Goal: Information Seeking & Learning: Learn about a topic

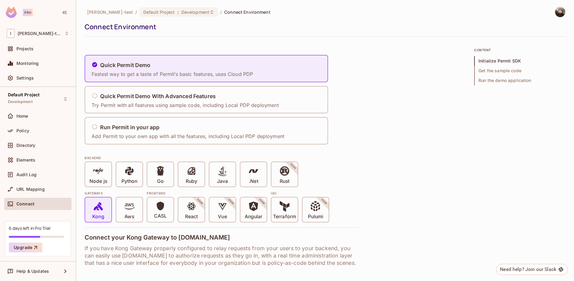
scroll to position [529, 0]
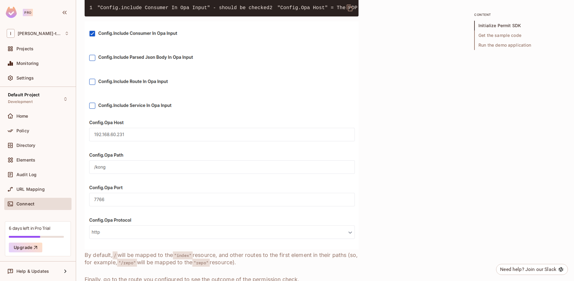
click at [92, 121] on img at bounding box center [222, 135] width 274 height 228
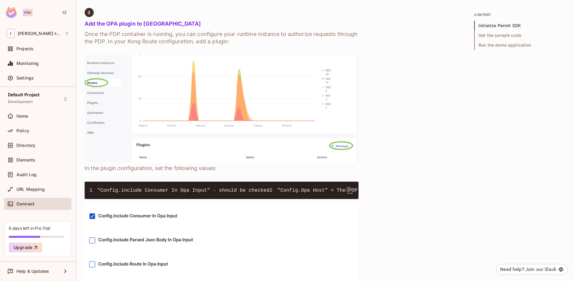
scroll to position [338, 0]
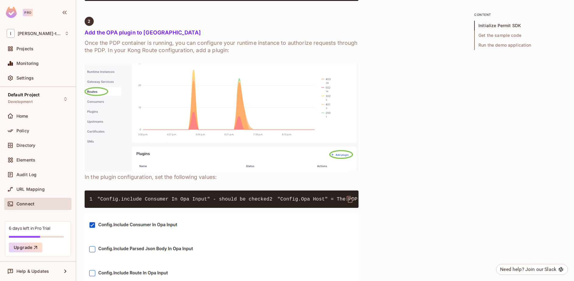
click at [36, 123] on div "Home" at bounding box center [37, 117] width 67 height 15
click at [22, 129] on span "Policy" at bounding box center [22, 130] width 13 height 5
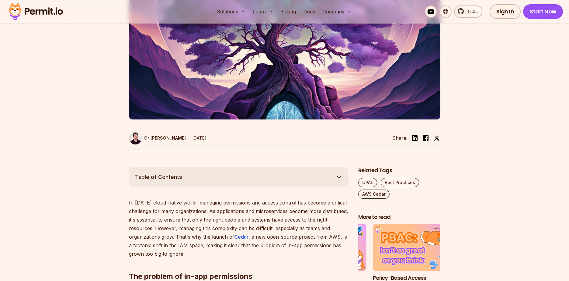
scroll to position [201, 0]
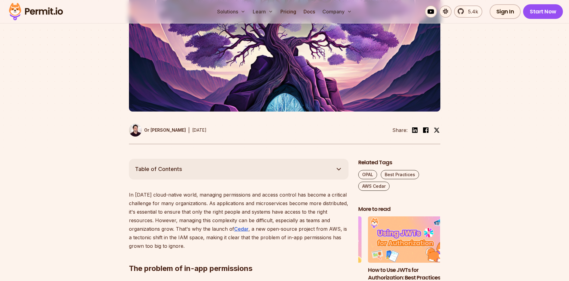
click at [100, 137] on div at bounding box center [284, 47] width 569 height 224
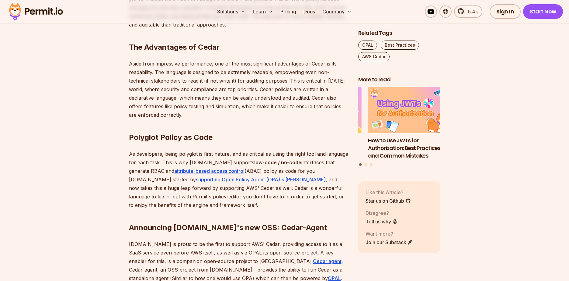
scroll to position [500, 0]
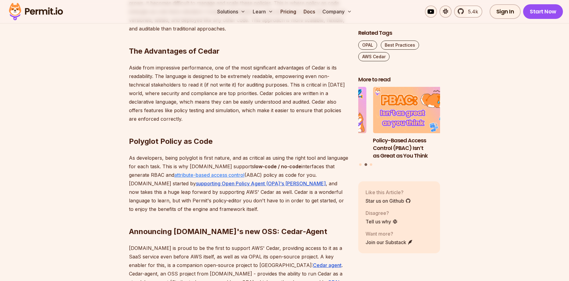
click at [212, 174] on link "attribute-based access control" at bounding box center [209, 175] width 70 height 6
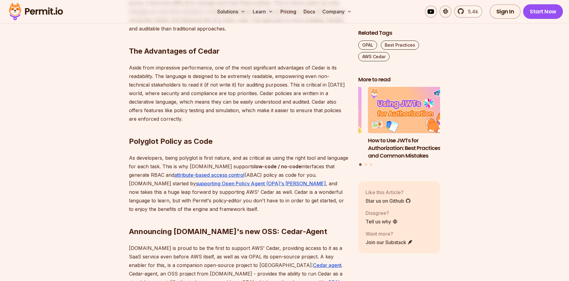
click at [302, 207] on h2 "Announcing [DOMAIN_NAME]'s new OSS: Cedar-Agent" at bounding box center [239, 219] width 220 height 34
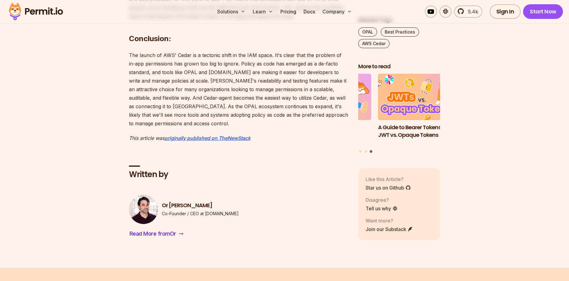
scroll to position [919, 0]
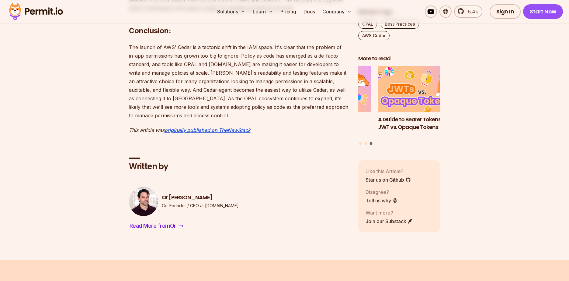
click at [253, 141] on div "Written by [PERSON_NAME] Co-Founder / CEO at [DOMAIN_NAME] Read More from Or" at bounding box center [239, 184] width 220 height 93
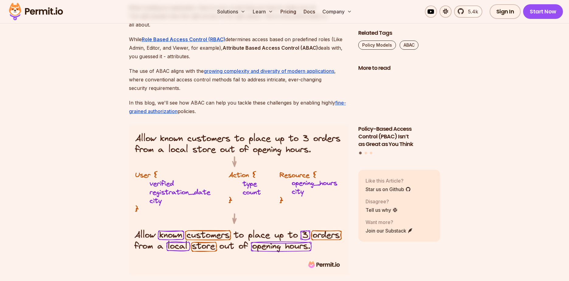
scroll to position [424, 0]
